Goal: Navigation & Orientation: Find specific page/section

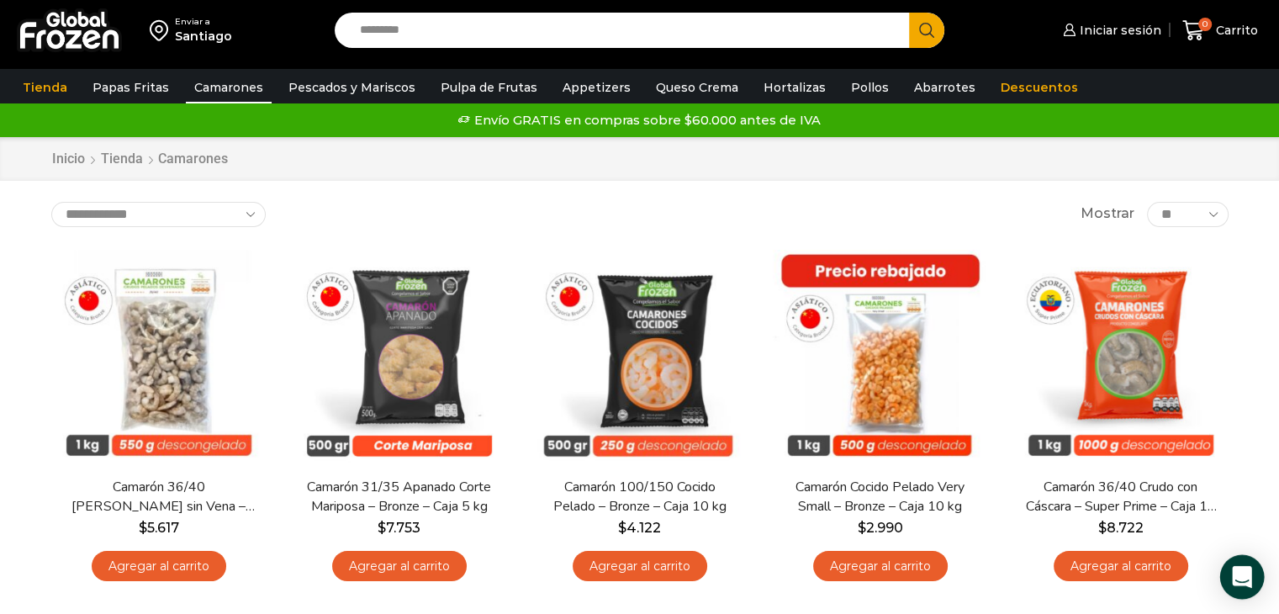
click at [1236, 575] on icon "Open Intercom Messenger" at bounding box center [1241, 577] width 19 height 22
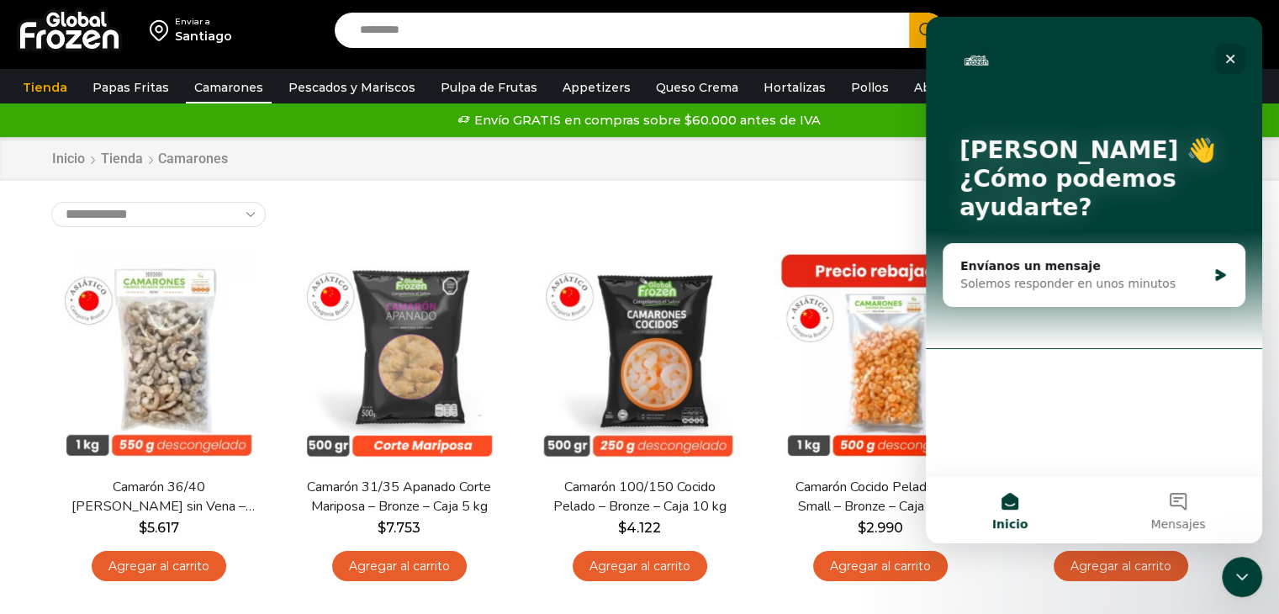
click at [1235, 61] on icon "Cerrar" at bounding box center [1229, 58] width 13 height 13
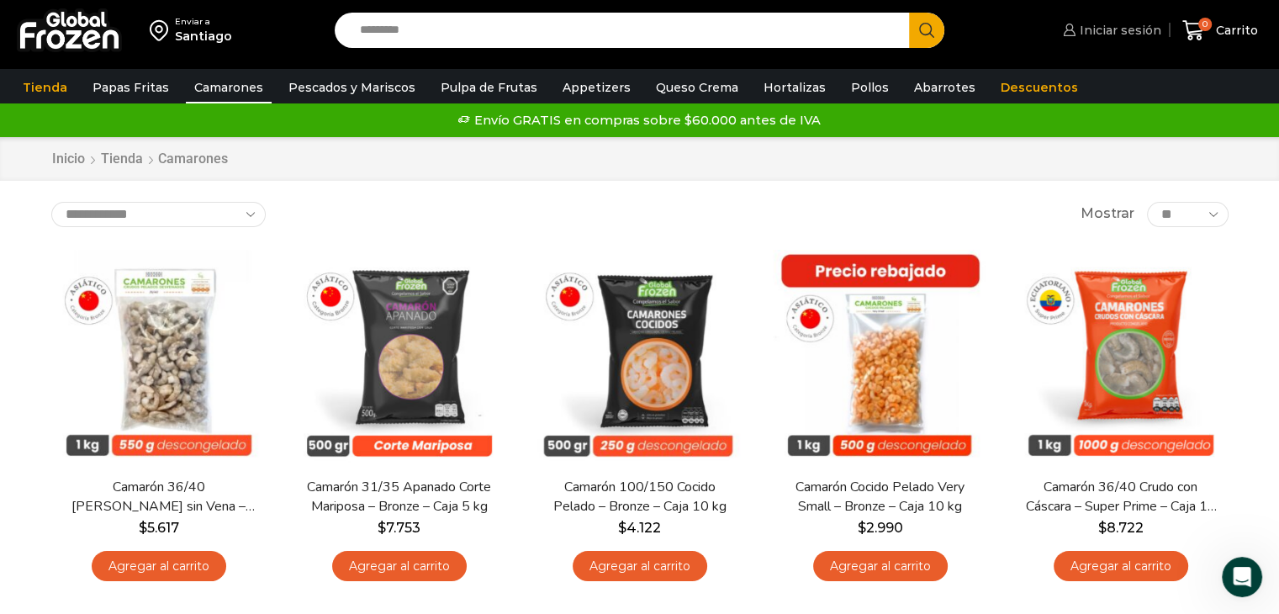
click at [1133, 27] on span "Iniciar sesión" at bounding box center [1118, 30] width 86 height 17
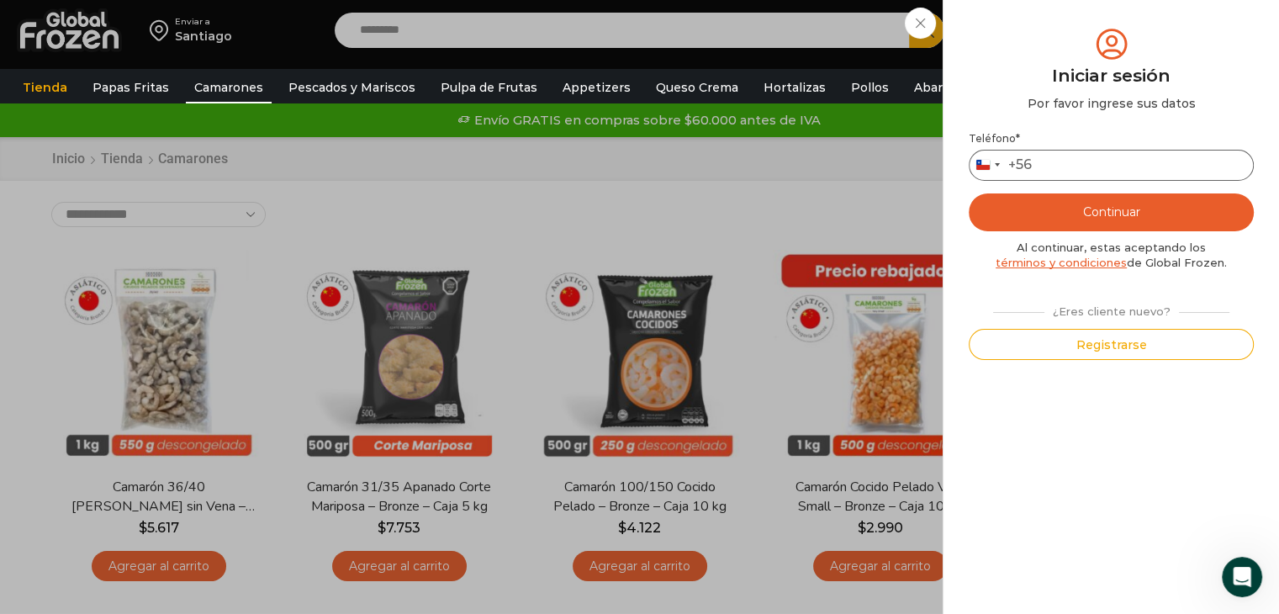
click at [1079, 159] on input "Teléfono *" at bounding box center [1110, 165] width 285 height 31
type input "*********"
click at [1143, 214] on button "Continuar" at bounding box center [1110, 212] width 285 height 38
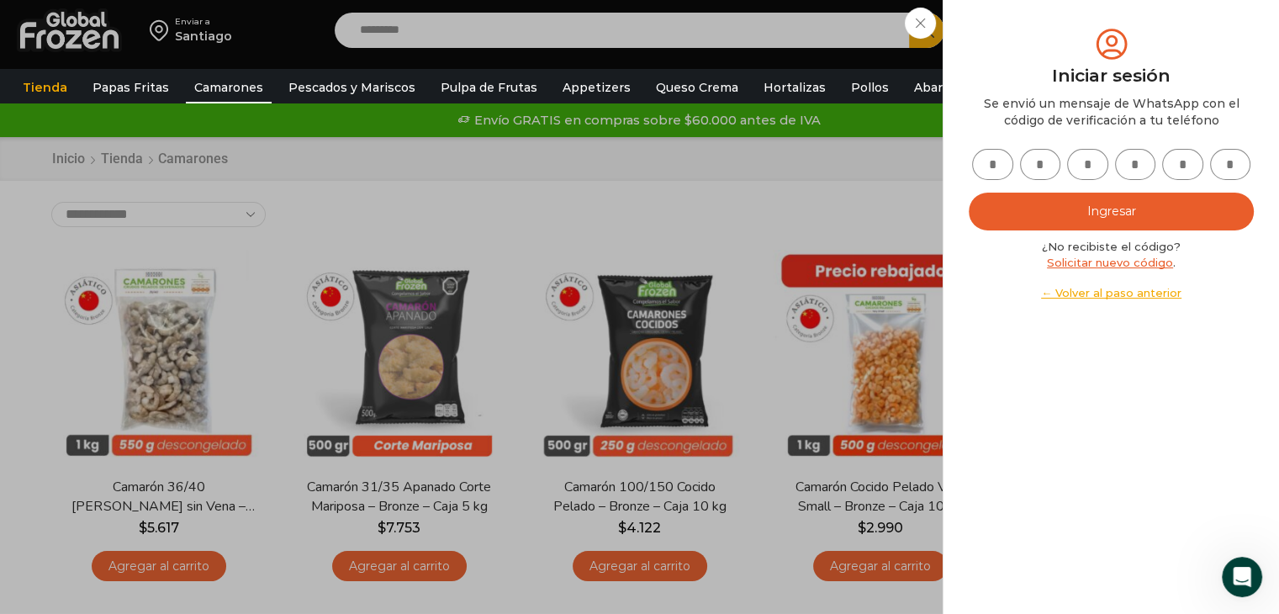
click at [990, 176] on input "text" at bounding box center [992, 164] width 41 height 31
type input "*"
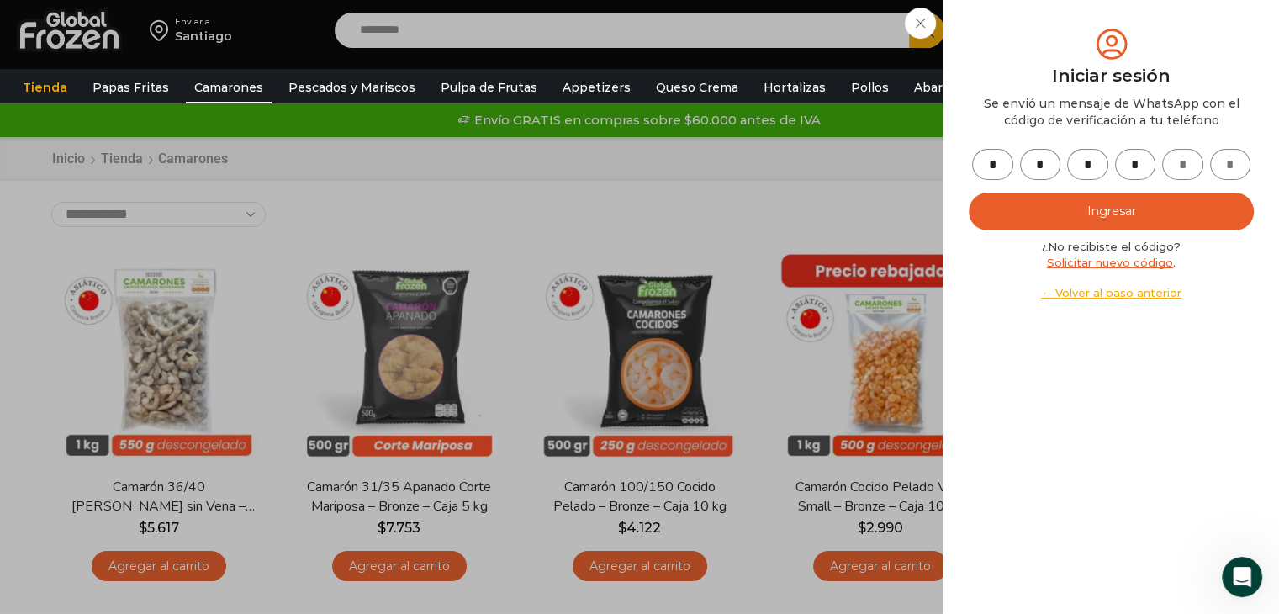
type input "*"
click at [1111, 205] on button "Ingresar" at bounding box center [1110, 212] width 285 height 38
click at [1058, 29] on div "Iniciar sesión Mi cuenta Login Register Iniciar sesión Por favor ingrese sus da…" at bounding box center [1109, 30] width 103 height 34
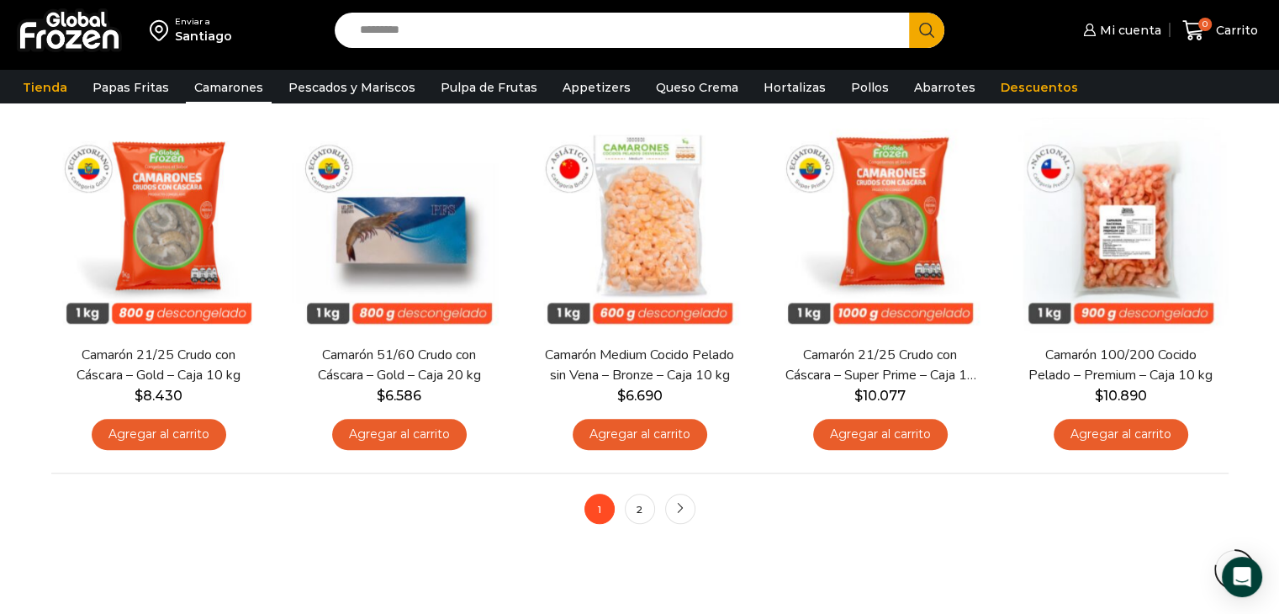
scroll to position [1328, 0]
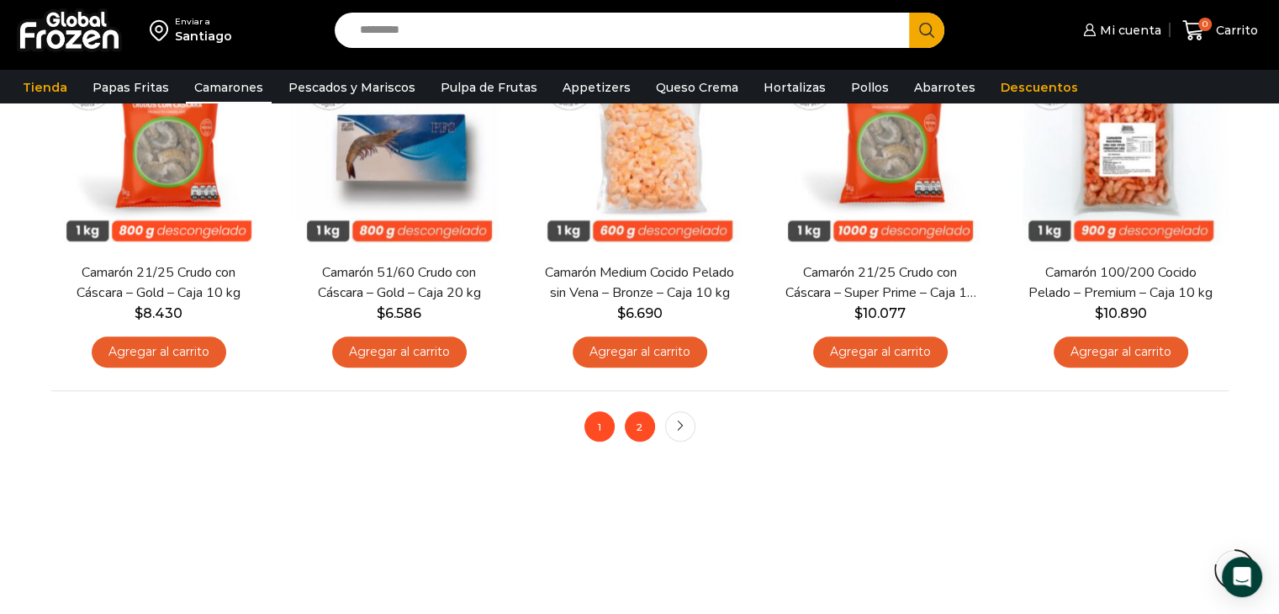
click at [632, 423] on link "2" at bounding box center [640, 426] width 30 height 30
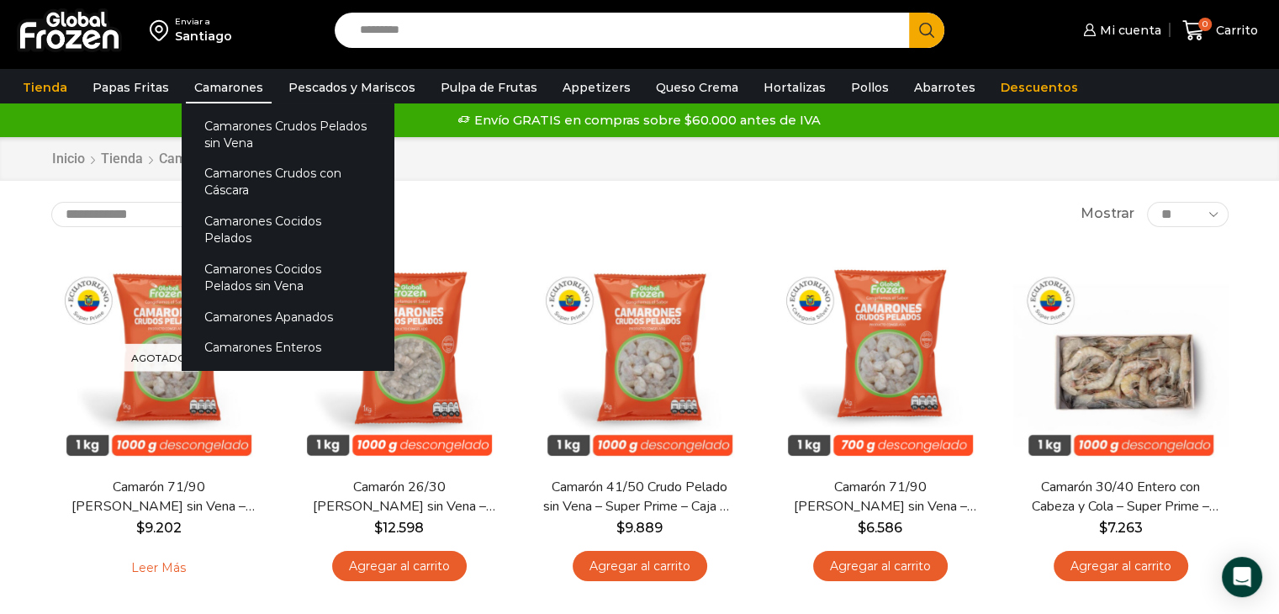
click at [219, 88] on link "Camarones" at bounding box center [229, 87] width 86 height 32
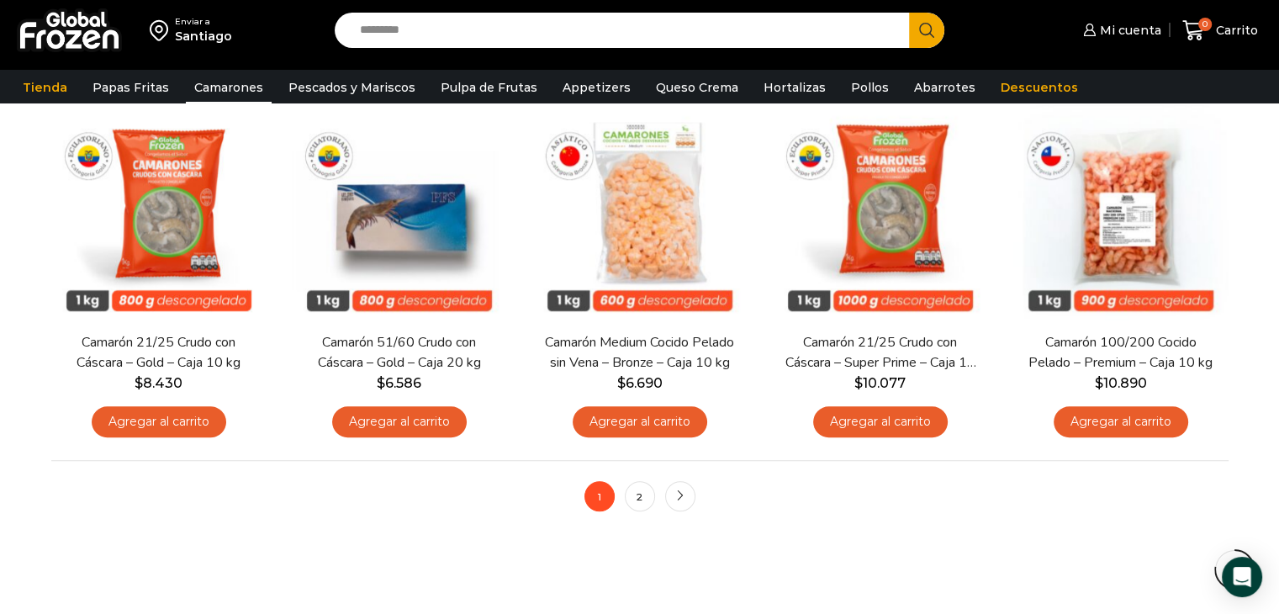
scroll to position [1301, 0]
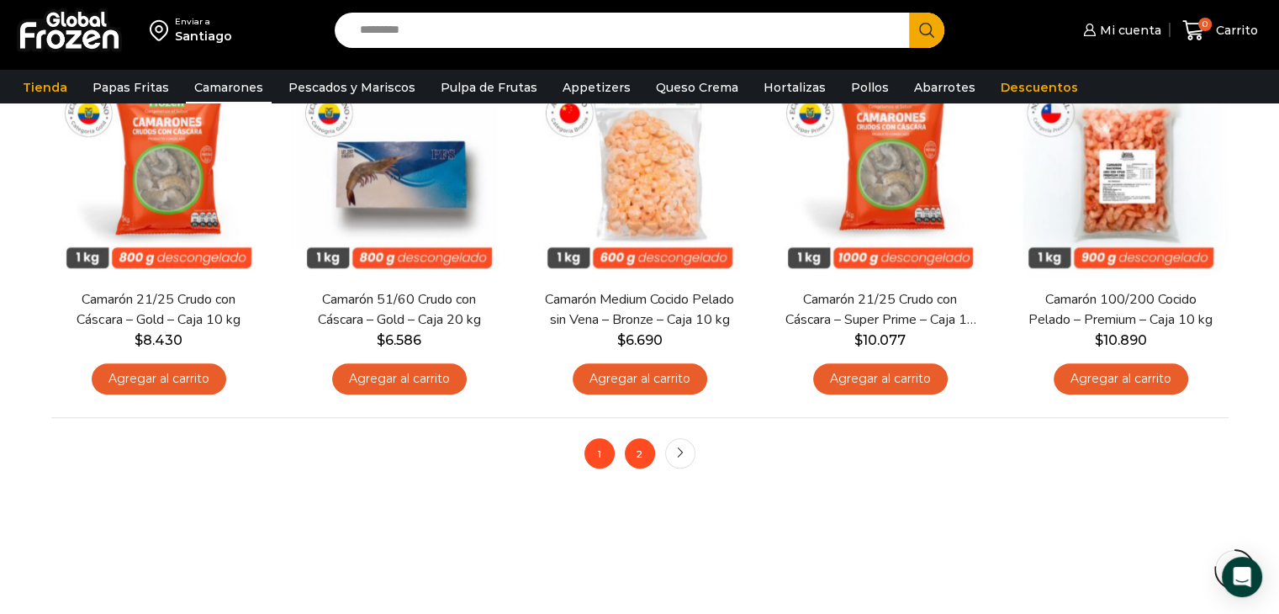
click at [639, 444] on link "2" at bounding box center [640, 453] width 30 height 30
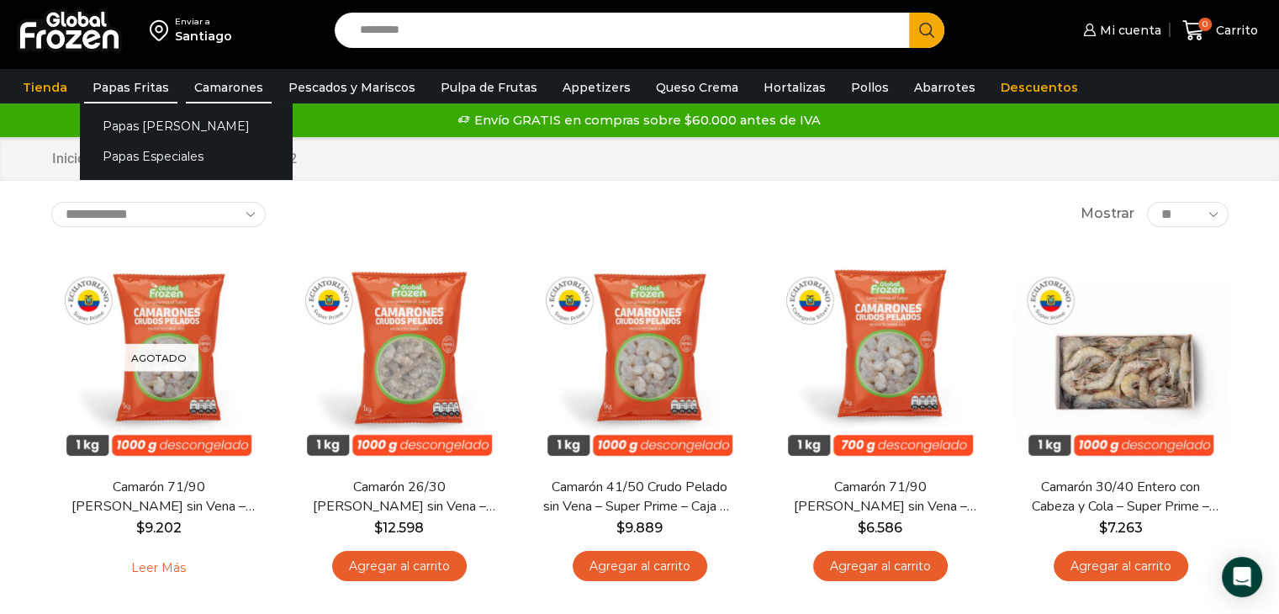
click at [95, 88] on link "Papas Fritas" at bounding box center [130, 87] width 93 height 32
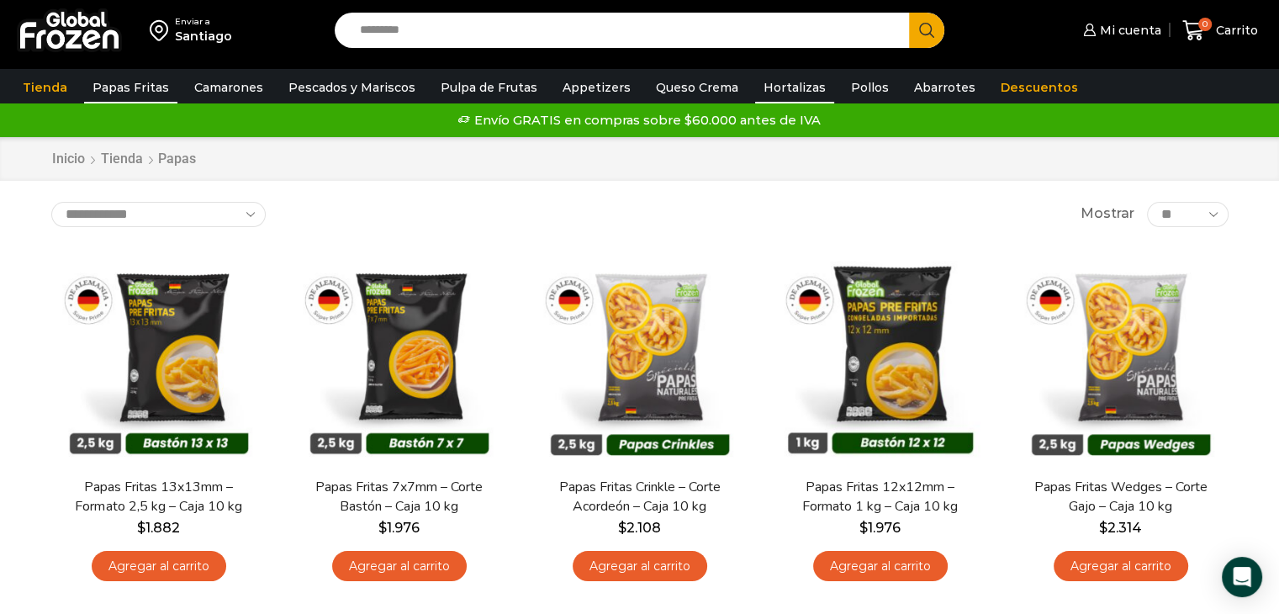
click at [790, 89] on link "Hortalizas" at bounding box center [794, 87] width 79 height 32
click at [857, 92] on link "Pollos" at bounding box center [869, 87] width 55 height 32
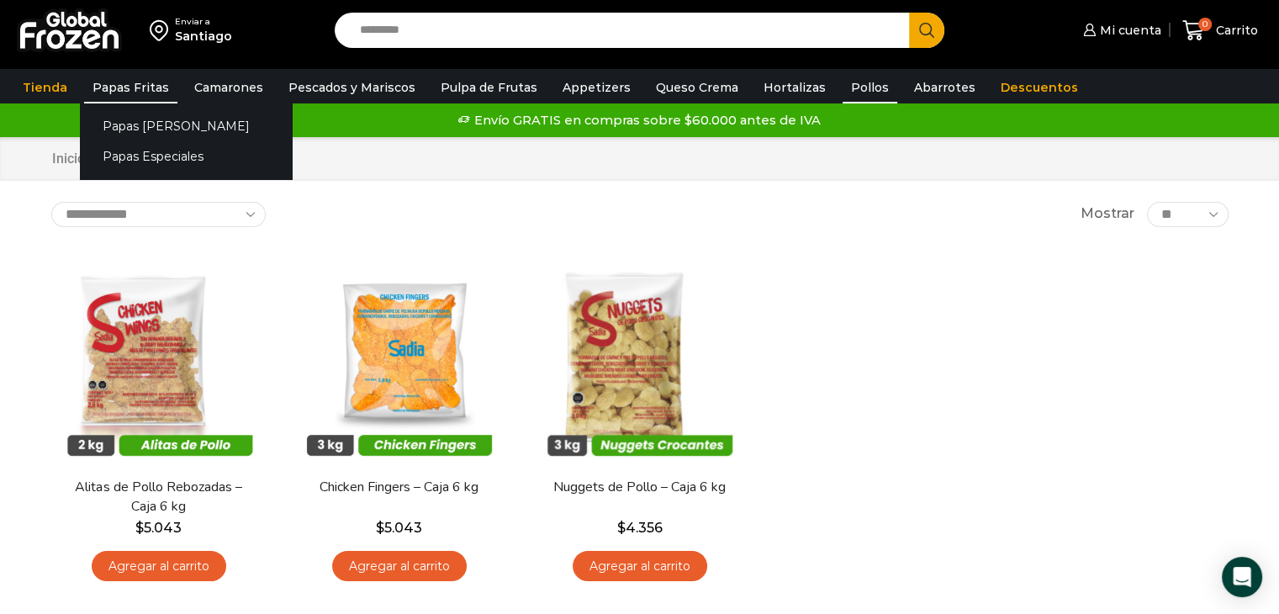
click at [141, 85] on link "Papas Fritas" at bounding box center [130, 87] width 93 height 32
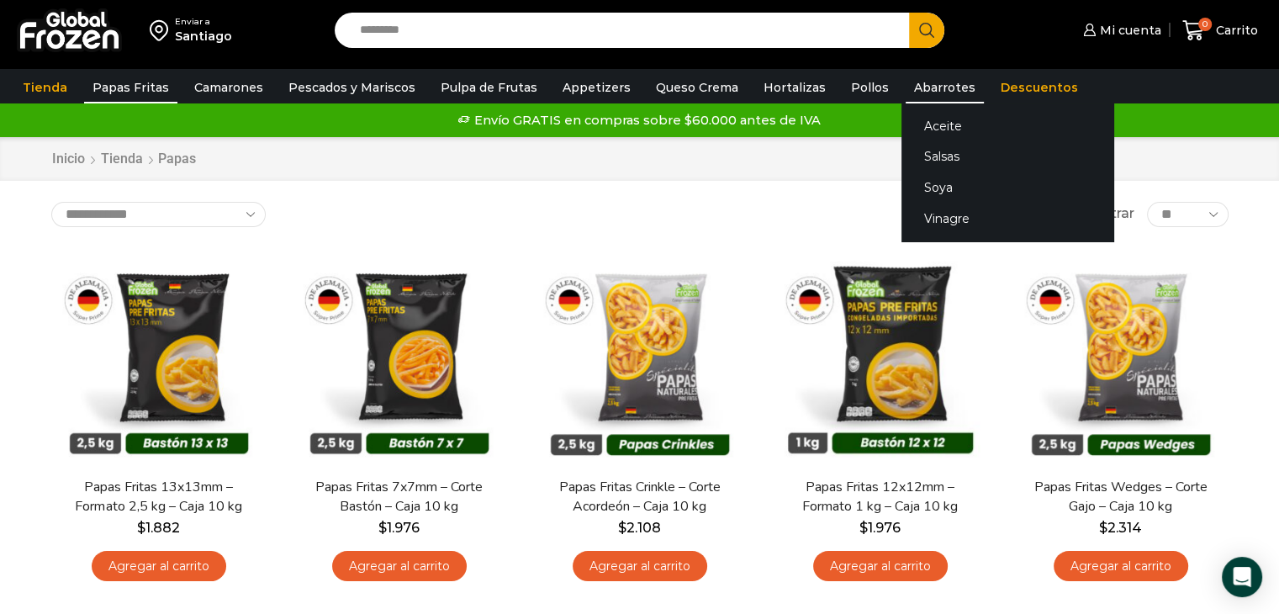
click at [909, 85] on link "Abarrotes" at bounding box center [944, 87] width 78 height 32
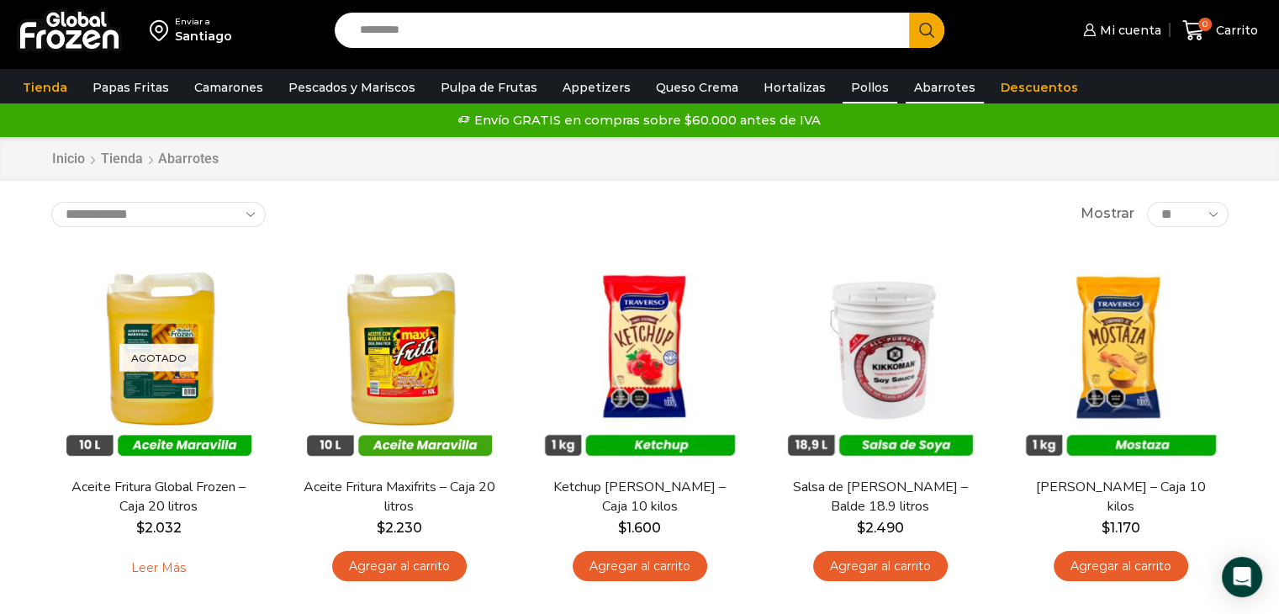
click at [842, 92] on link "Pollos" at bounding box center [869, 87] width 55 height 32
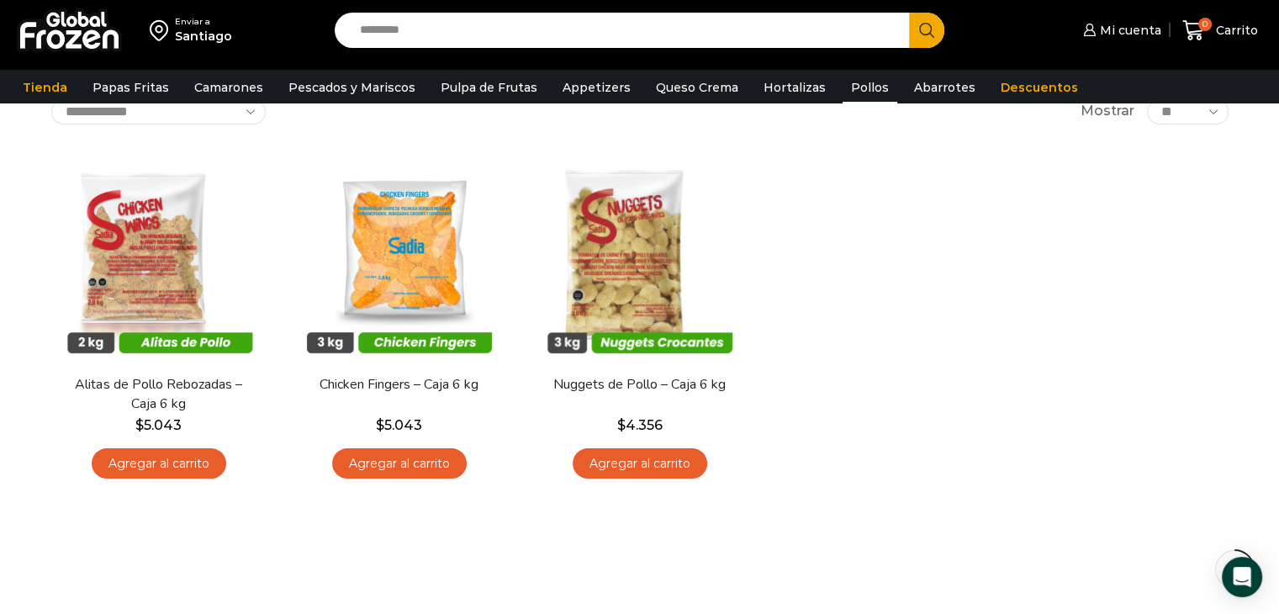
scroll to position [108, 0]
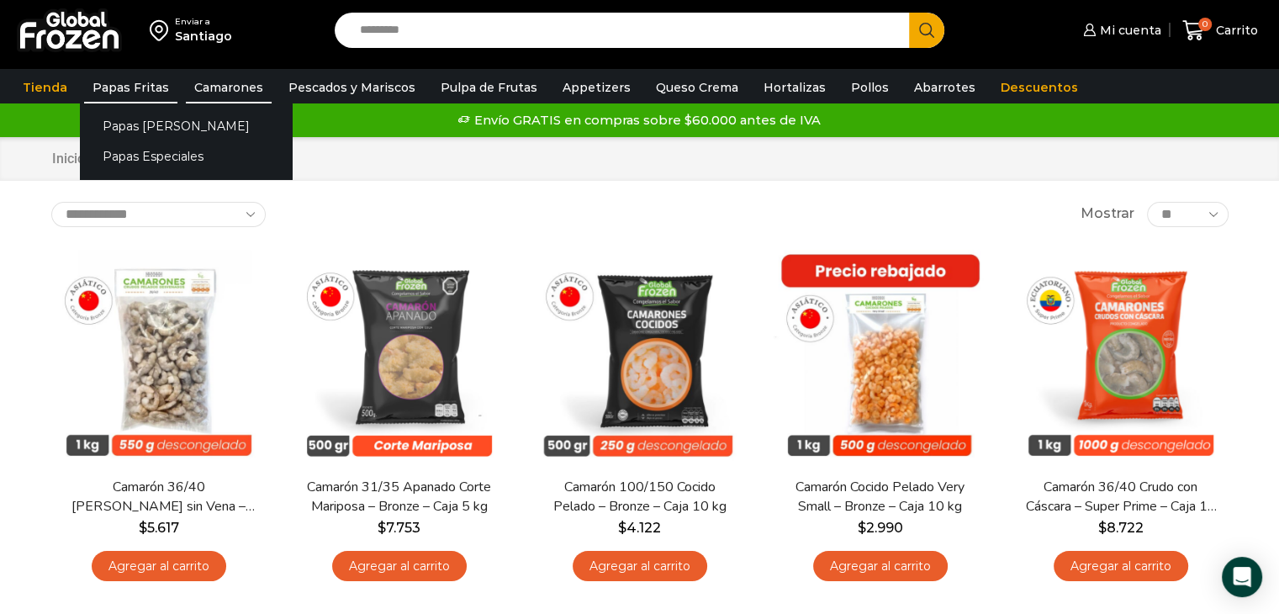
click at [119, 92] on link "Papas Fritas" at bounding box center [130, 87] width 93 height 32
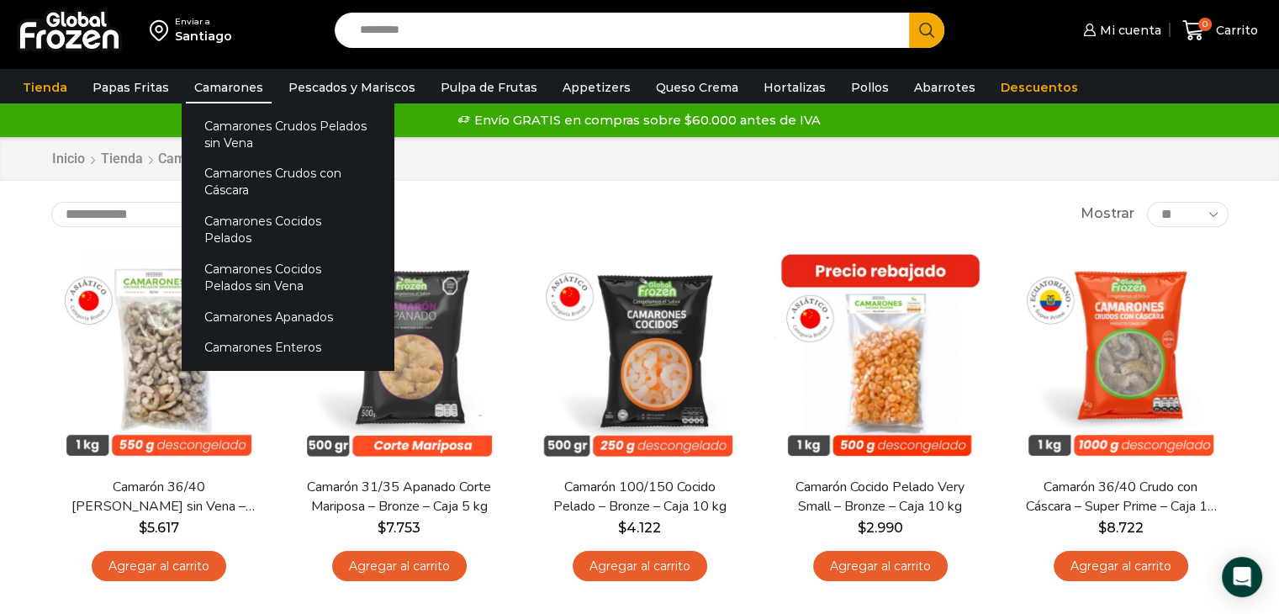
click at [256, 91] on link "Camarones" at bounding box center [229, 87] width 86 height 32
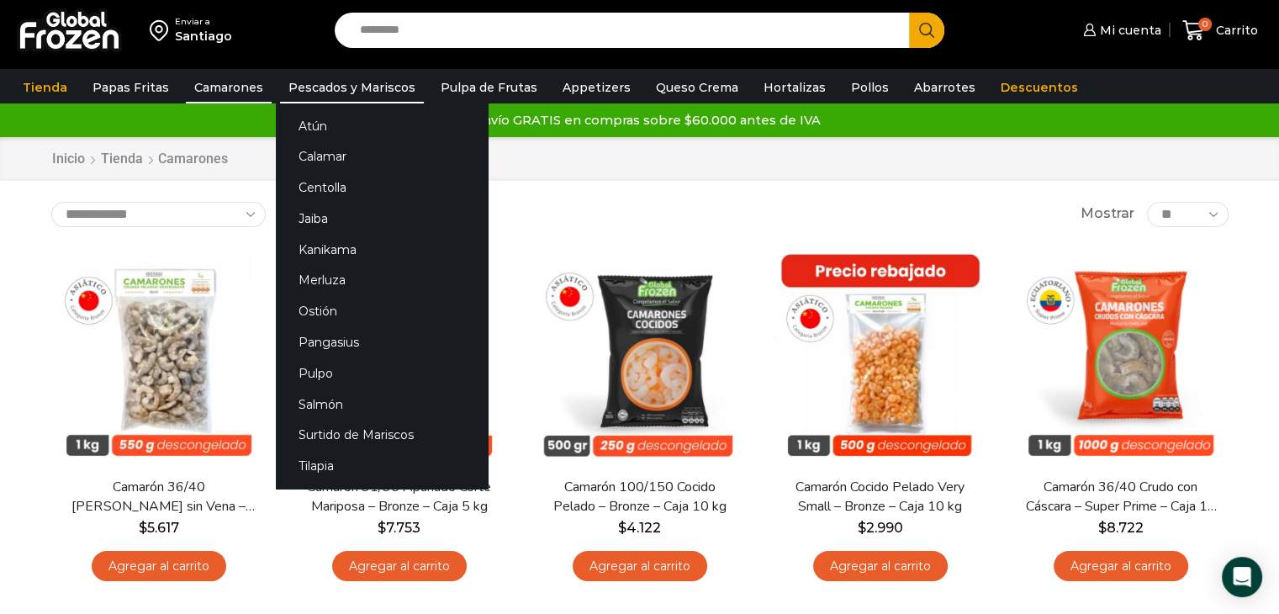
click at [338, 78] on link "Pescados y Mariscos" at bounding box center [352, 87] width 144 height 32
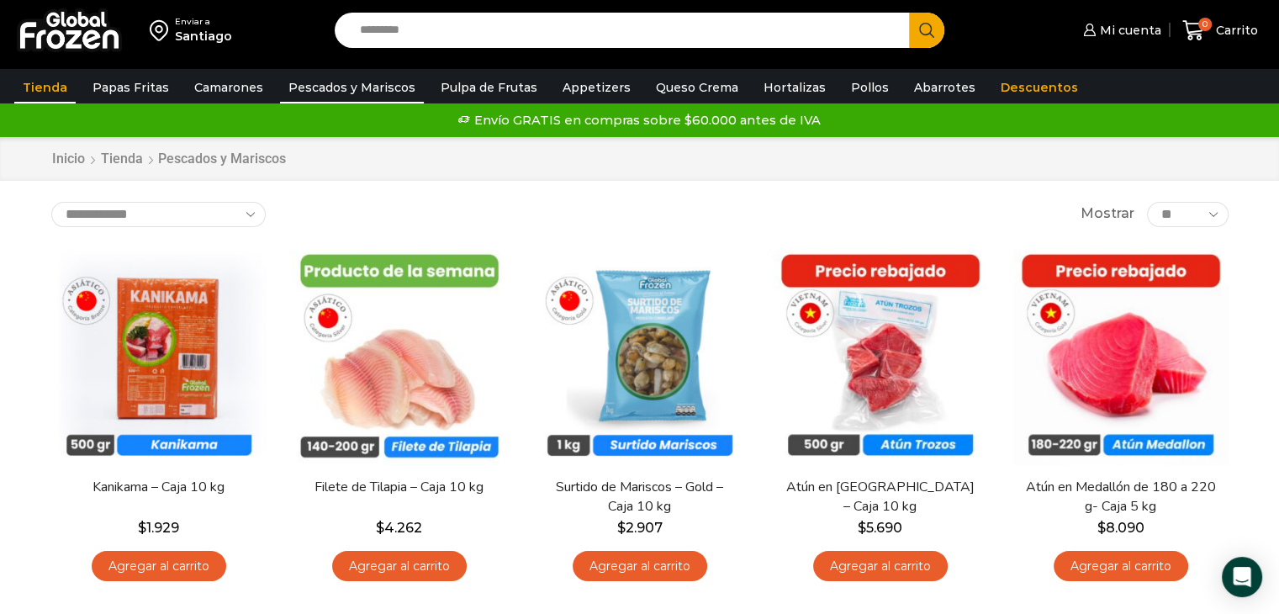
click at [47, 88] on link "Tienda" at bounding box center [44, 87] width 61 height 32
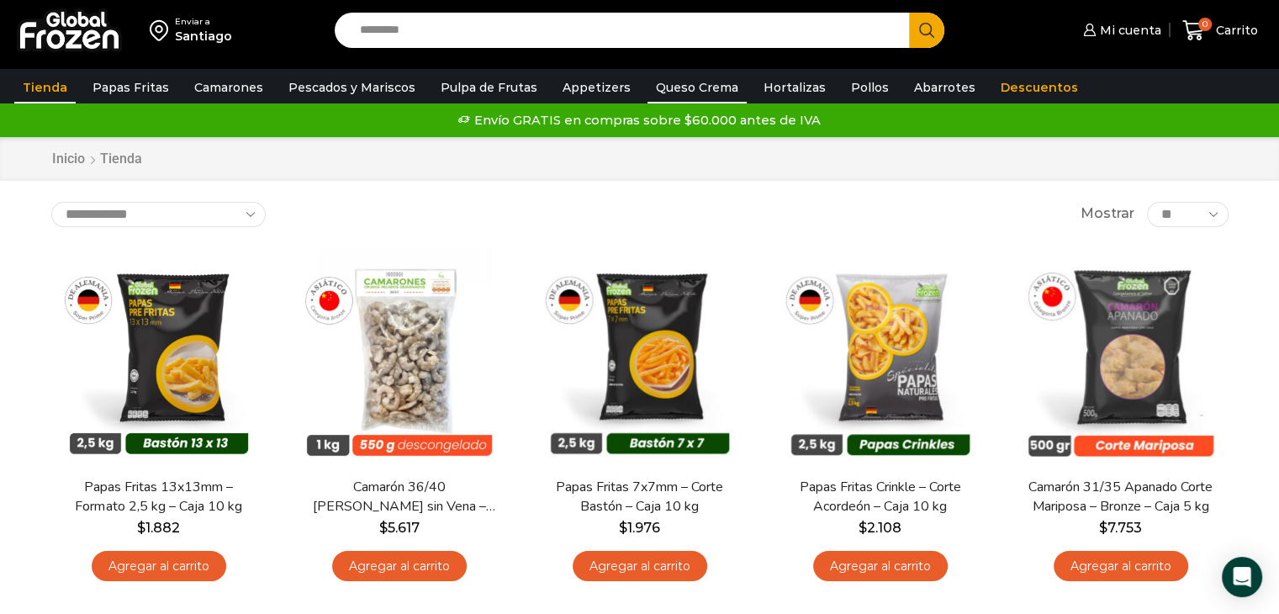
click at [703, 88] on link "Queso Crema" at bounding box center [696, 87] width 99 height 32
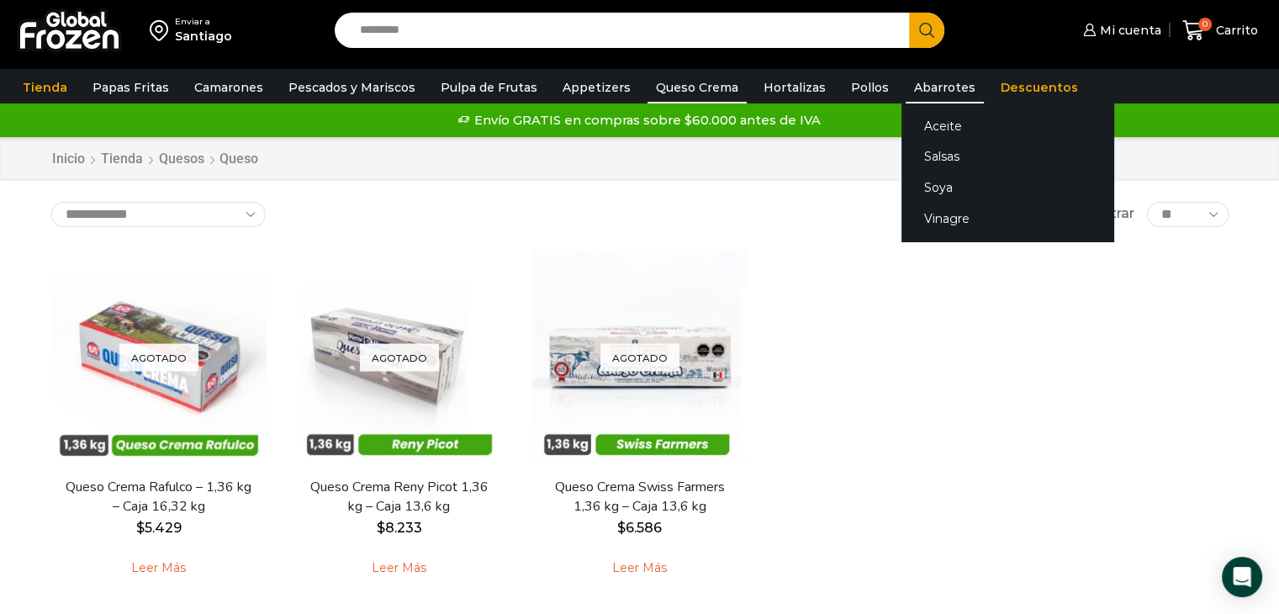
click at [905, 91] on link "Abarrotes" at bounding box center [944, 87] width 78 height 32
